Goal: Task Accomplishment & Management: Use online tool/utility

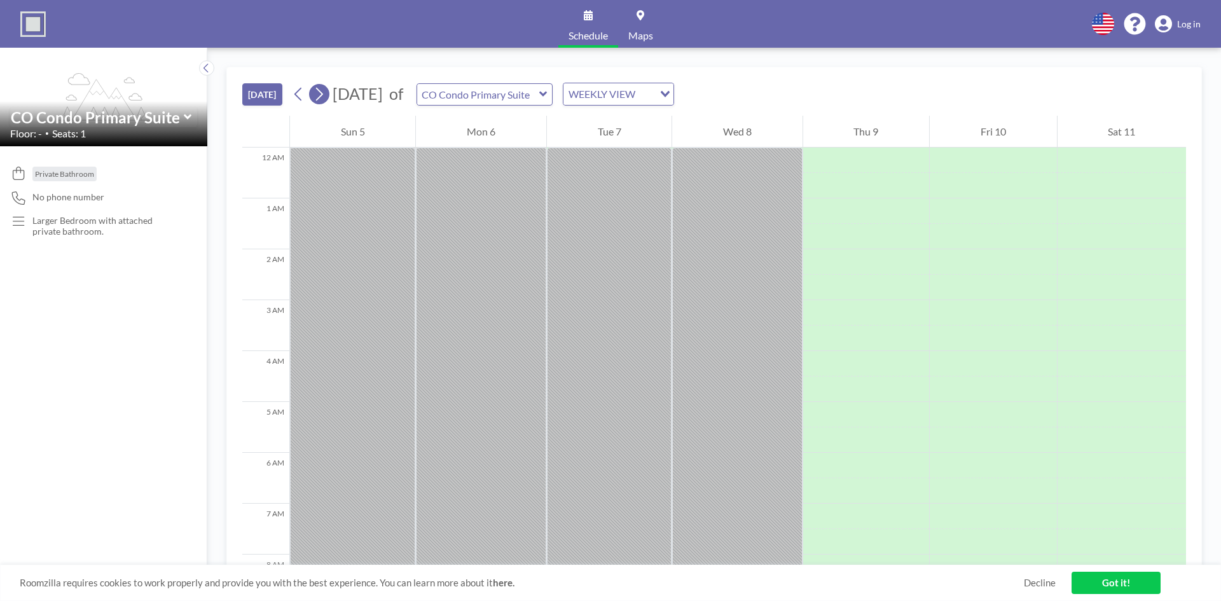
click at [318, 97] on icon at bounding box center [319, 94] width 12 height 19
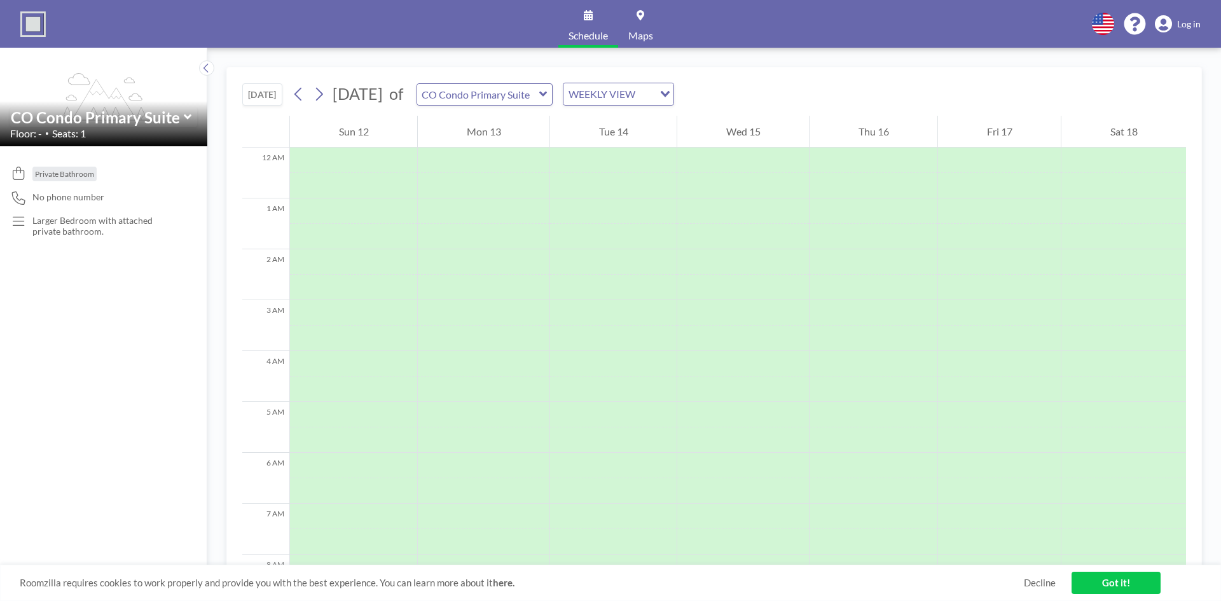
click at [186, 116] on icon at bounding box center [187, 116] width 8 height 5
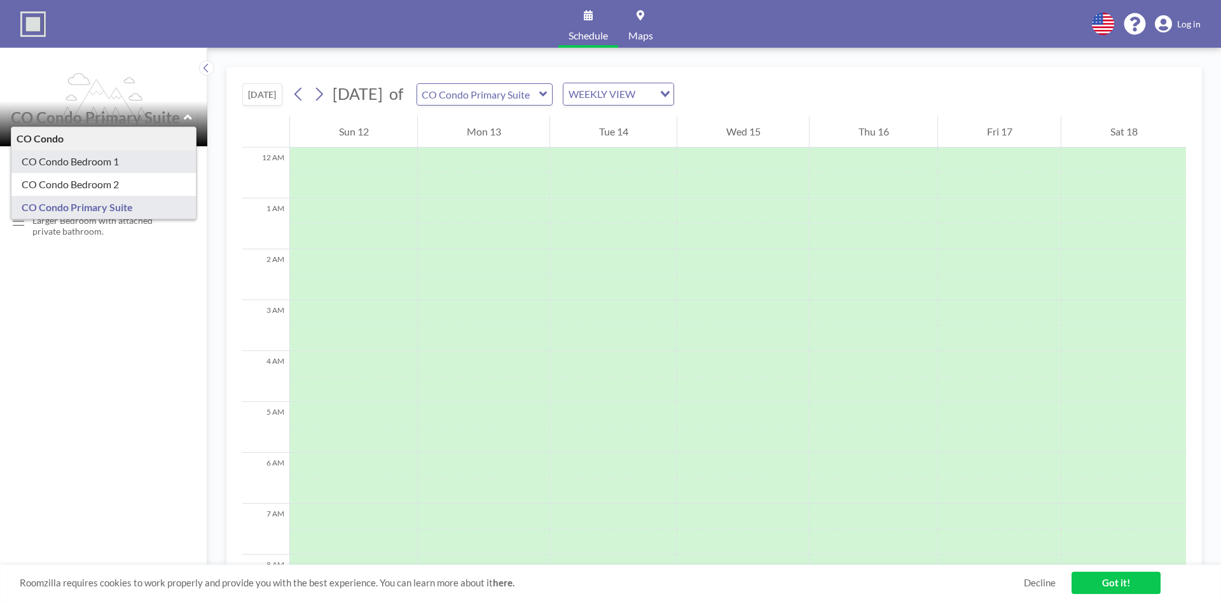
type input "CO Condo Bedroom 1"
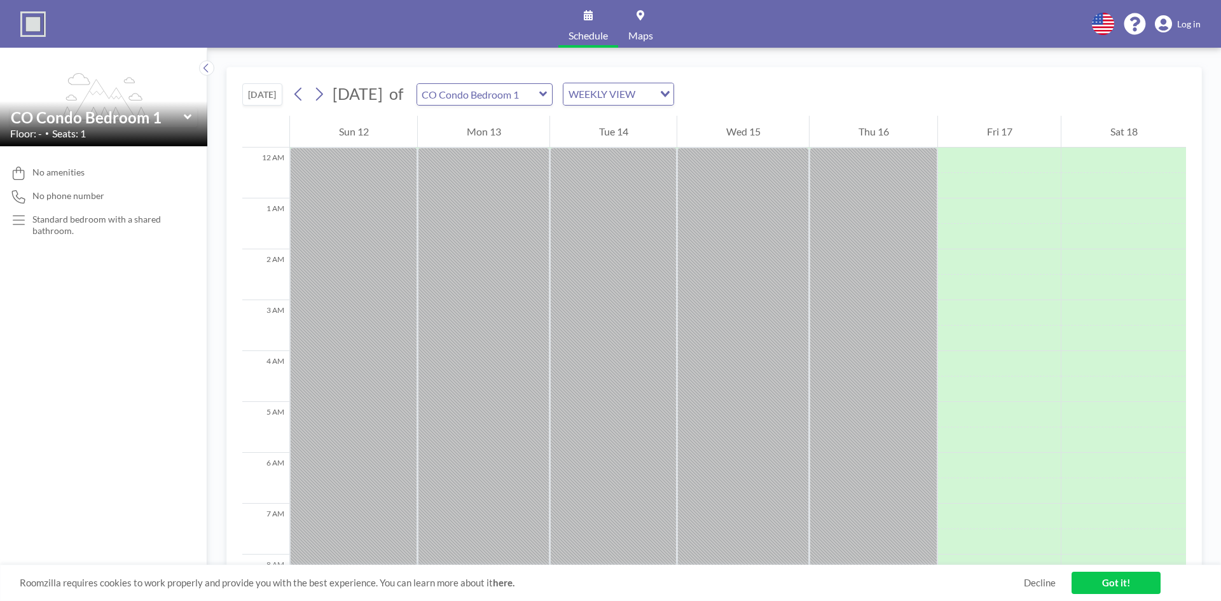
click at [188, 120] on icon at bounding box center [187, 116] width 8 height 5
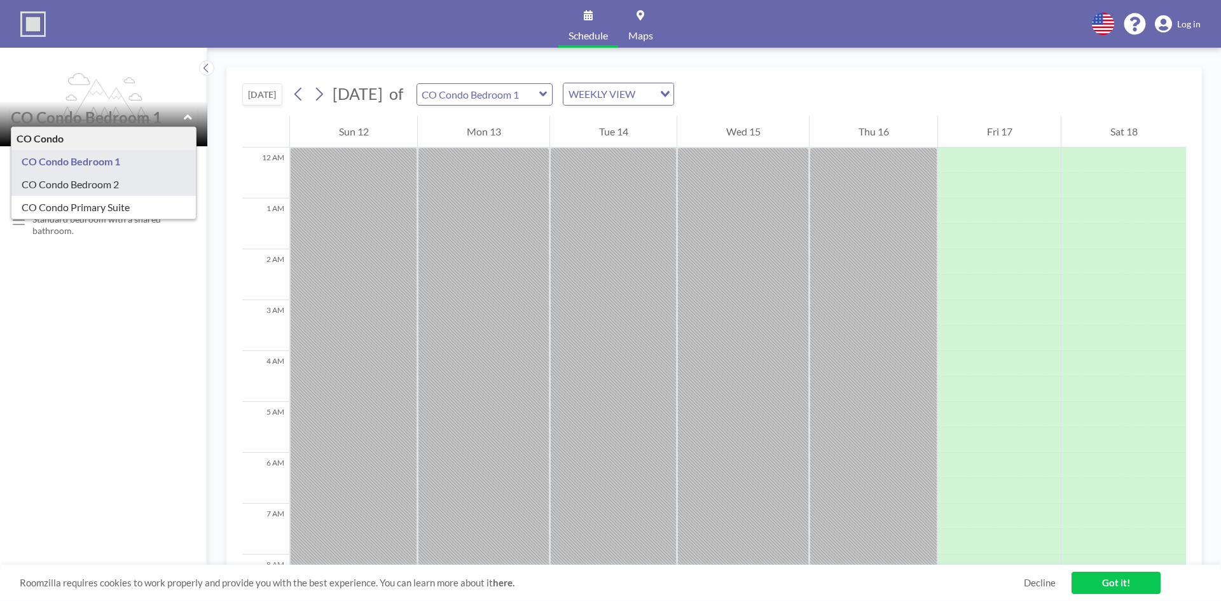
type input "CO Condo Bedroom 2"
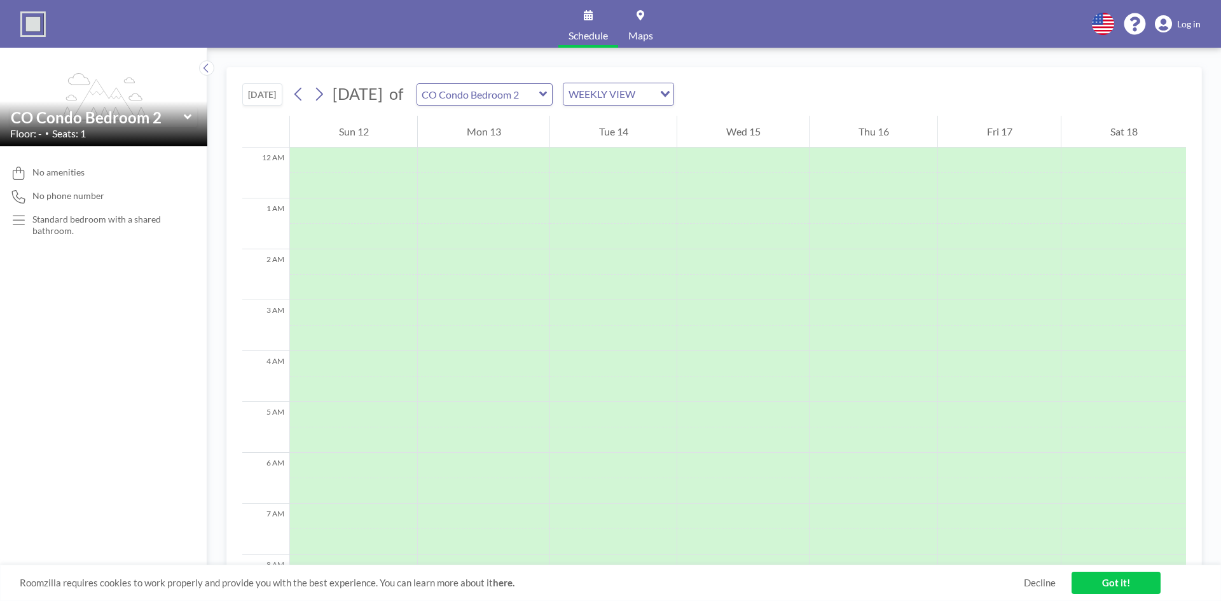
click at [188, 120] on icon at bounding box center [188, 117] width 8 height 13
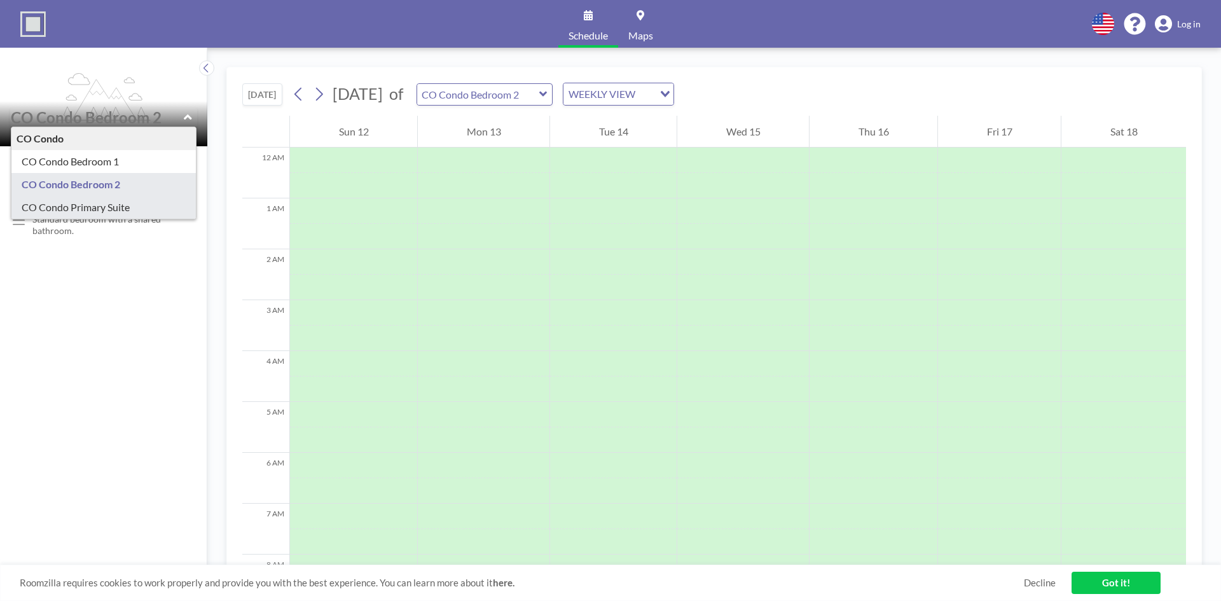
type input "CO Condo Primary Suite"
